Goal: Task Accomplishment & Management: Manage account settings

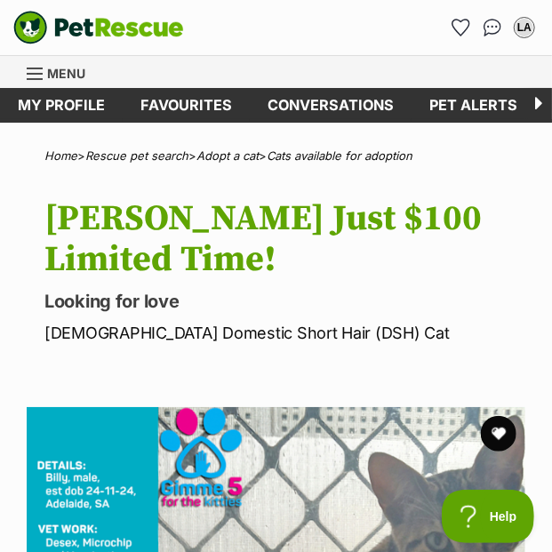
click at [502, 416] on button "favourite" at bounding box center [499, 434] width 36 height 36
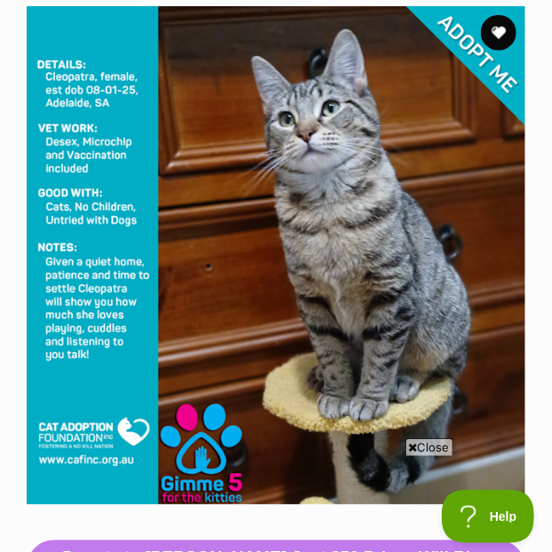
scroll to position [399, 0]
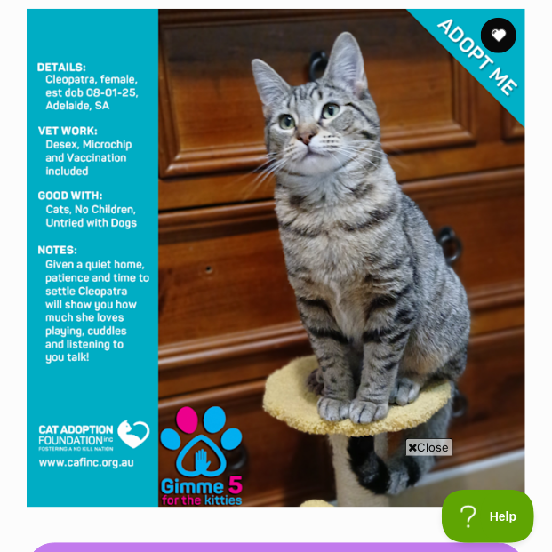
click at [496, 39] on button "favourite" at bounding box center [499, 36] width 36 height 36
